Goal: Navigation & Orientation: Find specific page/section

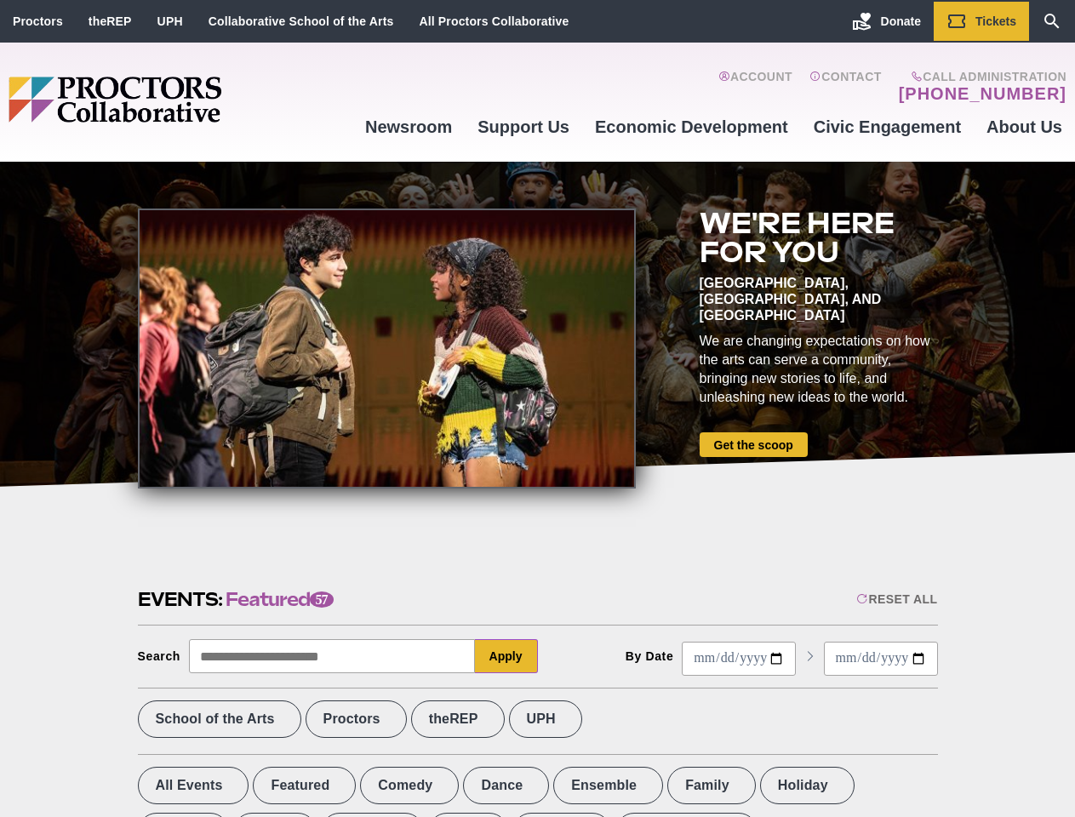
click at [537, 409] on div at bounding box center [387, 349] width 498 height 280
click at [895, 599] on div "Reset All" at bounding box center [896, 599] width 81 height 14
click at [506, 656] on button "Apply" at bounding box center [506, 656] width 63 height 34
